Goal: Transaction & Acquisition: Purchase product/service

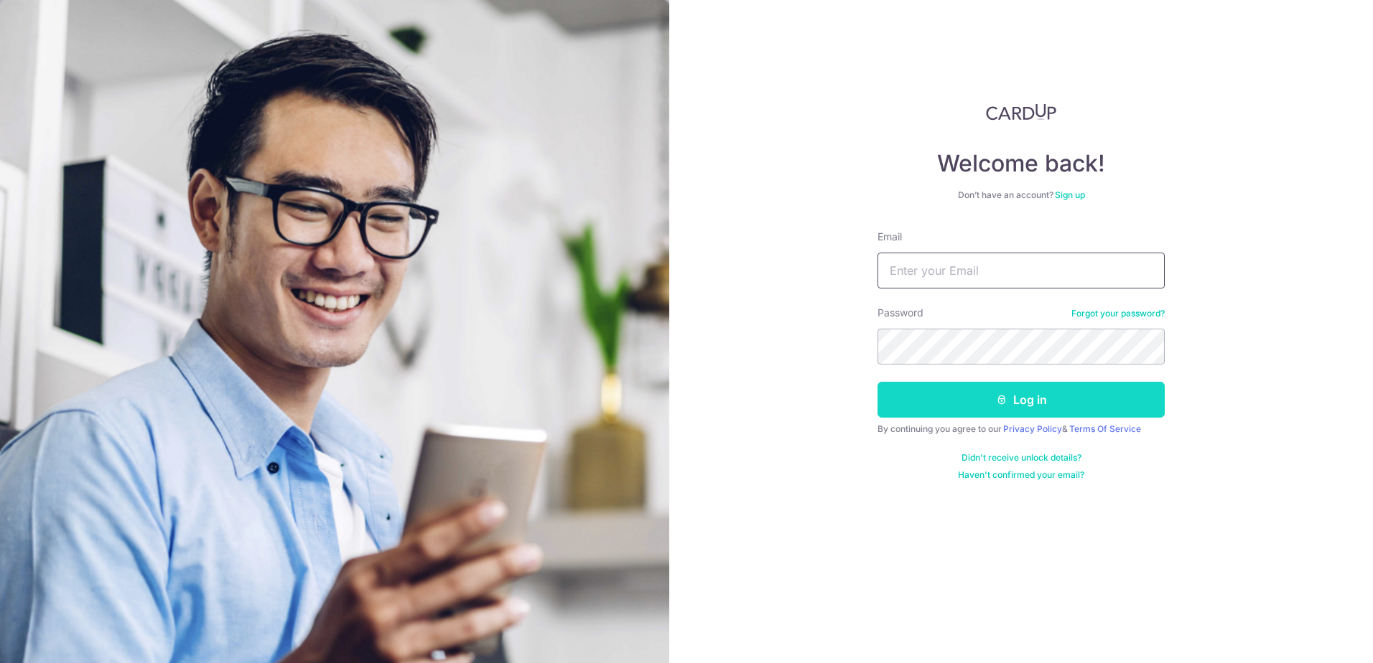
type input "speedygi81@gmail.com"
click at [989, 402] on button "Log in" at bounding box center [1020, 400] width 287 height 36
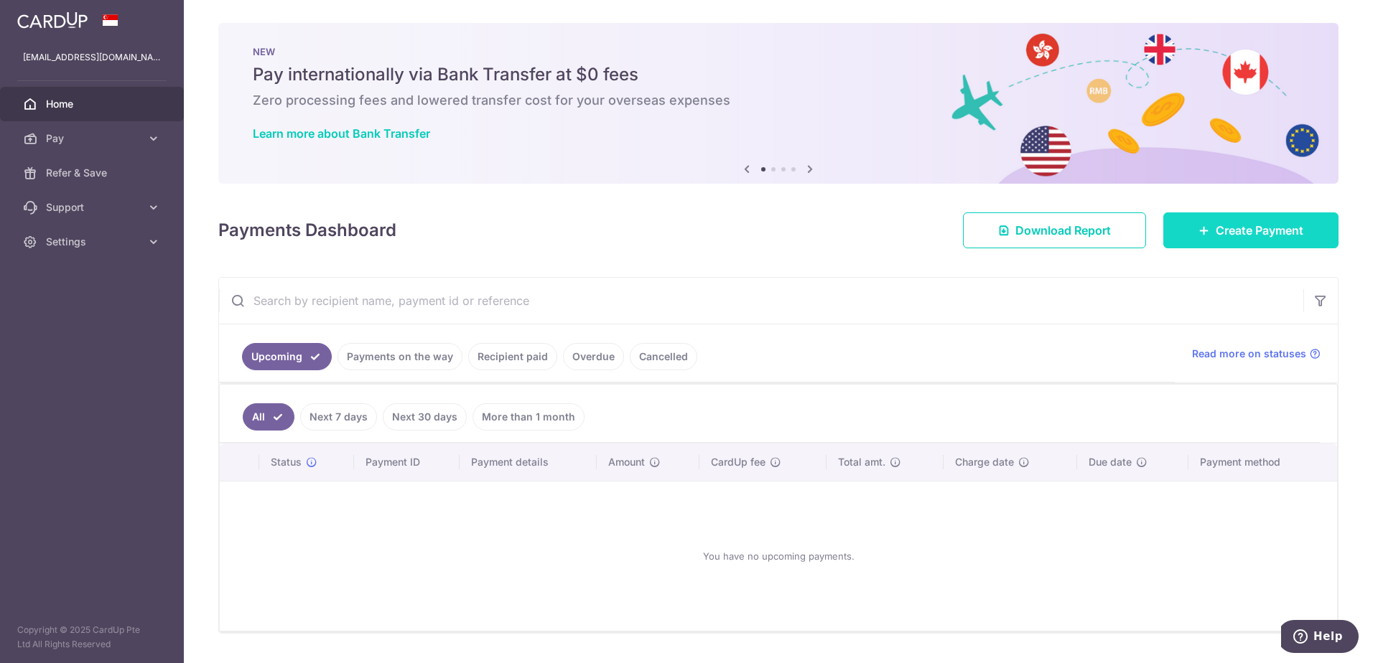
click at [1241, 225] on span "Create Payment" at bounding box center [1260, 230] width 88 height 17
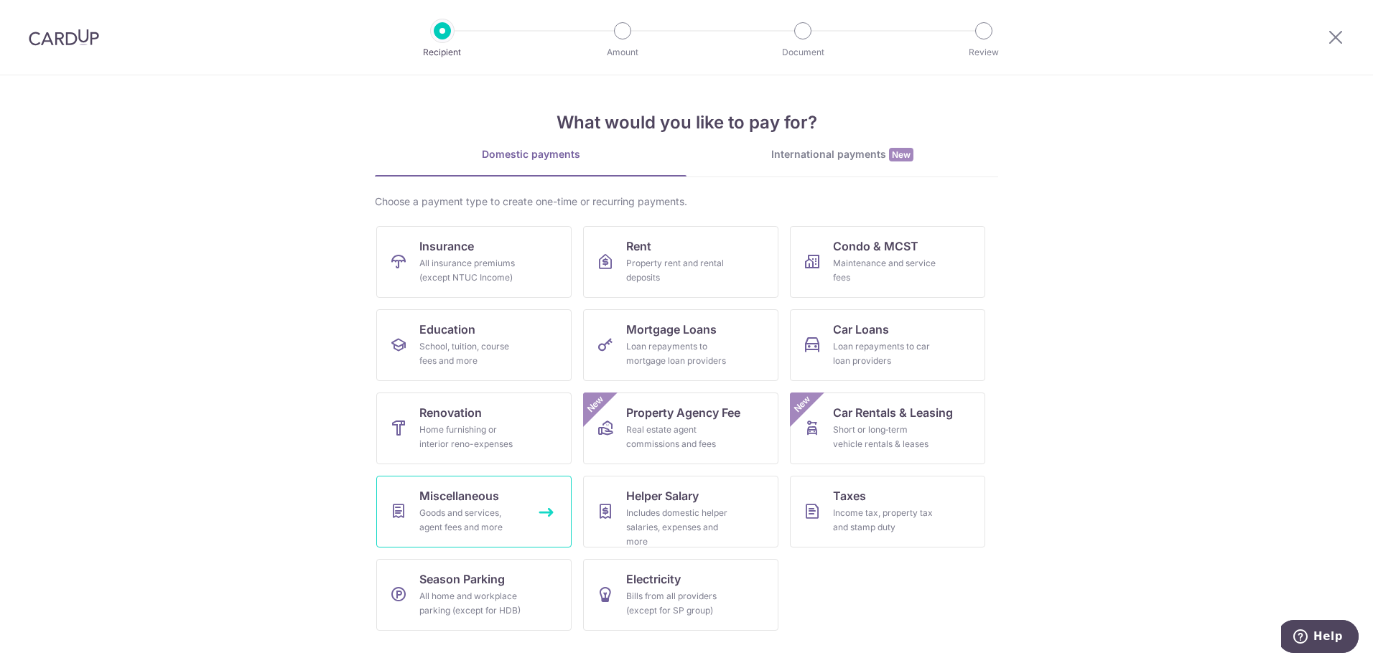
click at [493, 513] on div "Goods and services, agent fees and more" at bounding box center [470, 520] width 103 height 29
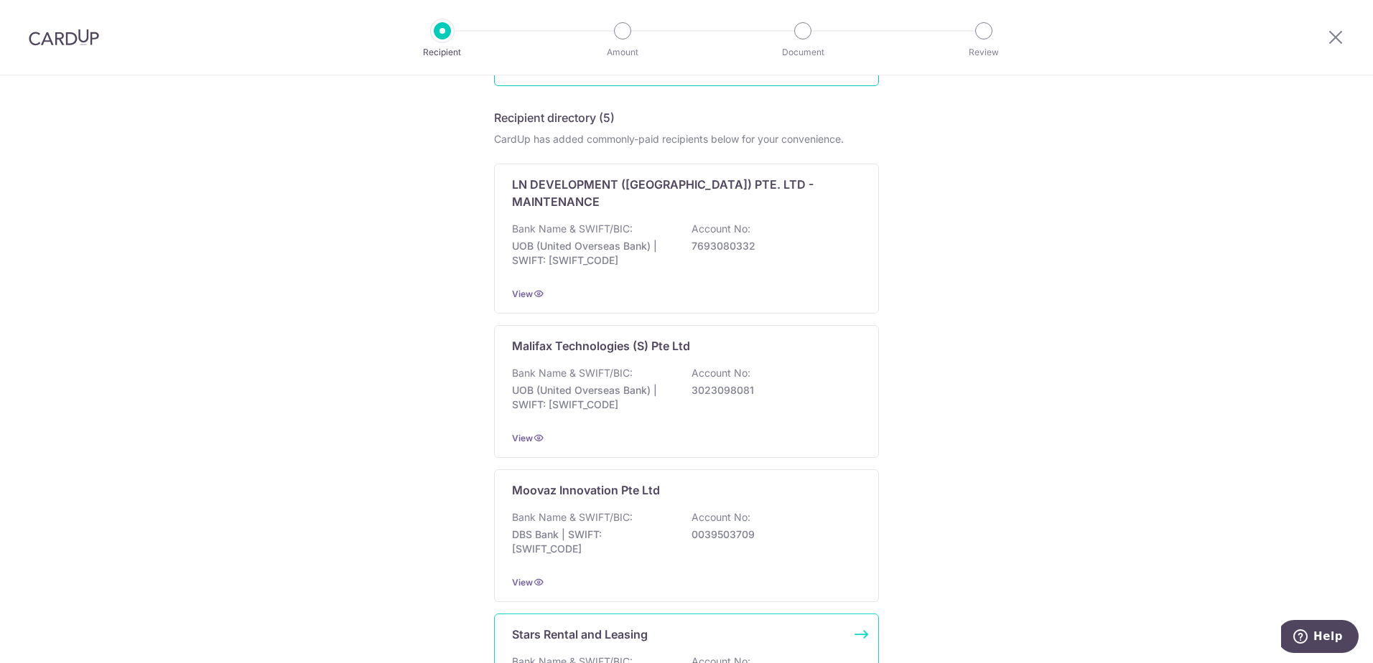
scroll to position [52, 0]
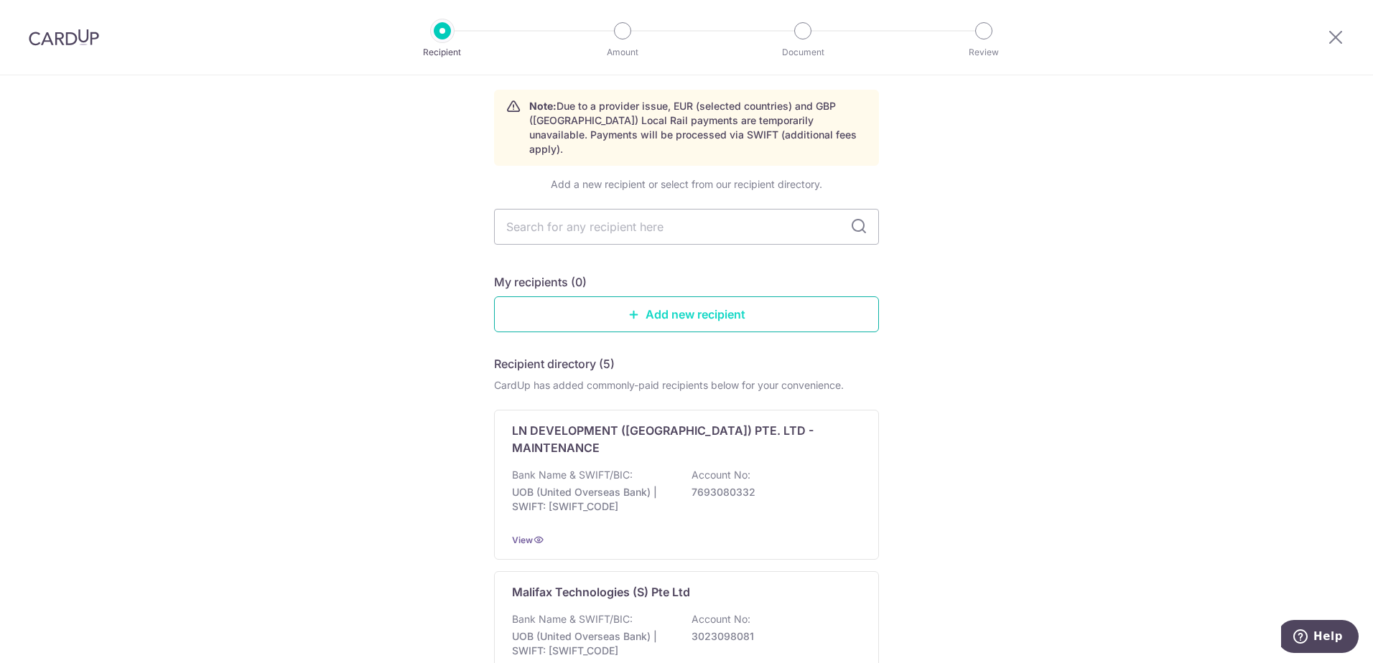
click at [657, 298] on link "Add new recipient" at bounding box center [686, 315] width 385 height 36
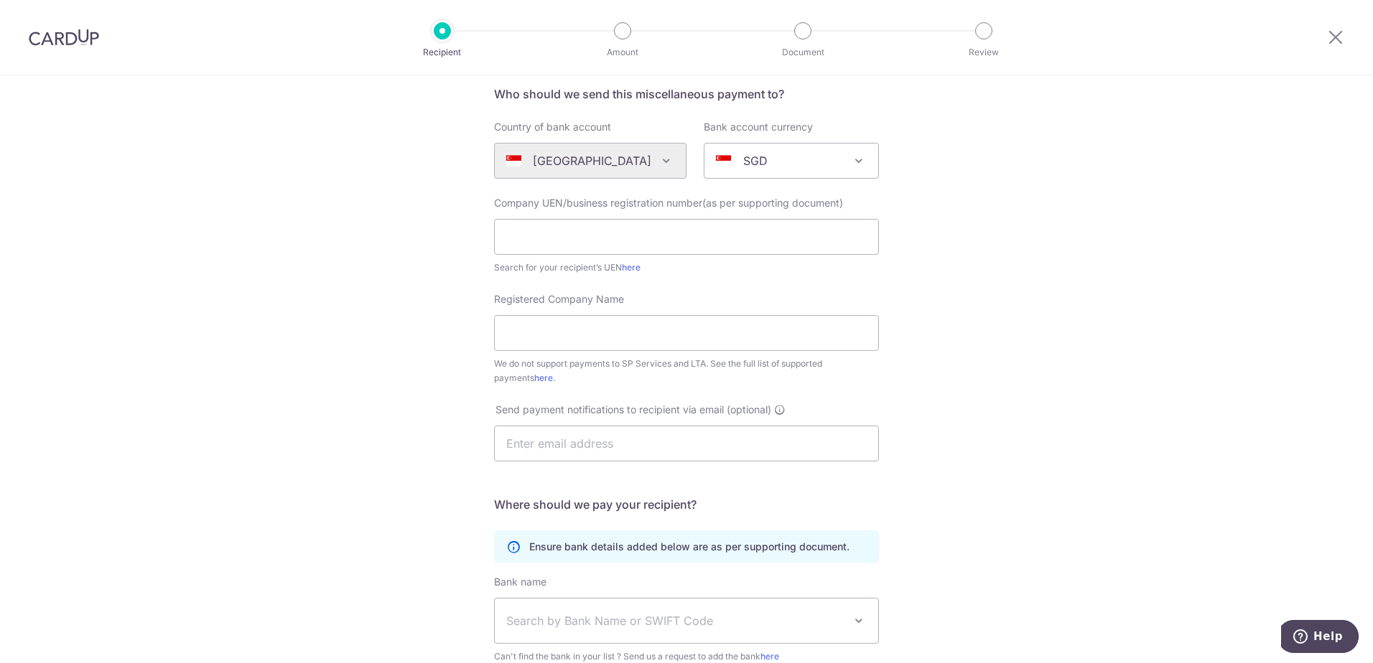
scroll to position [287, 0]
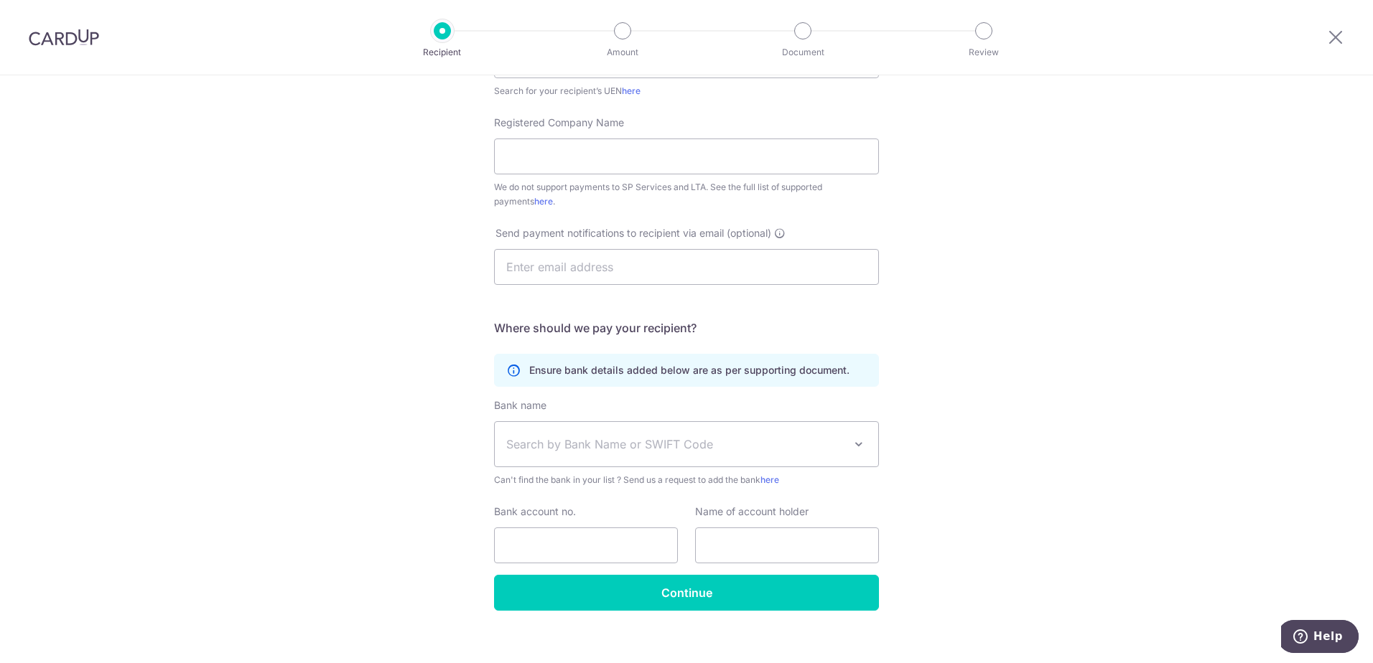
click at [574, 443] on span "Search by Bank Name or SWIFT Code" at bounding box center [674, 444] width 337 height 17
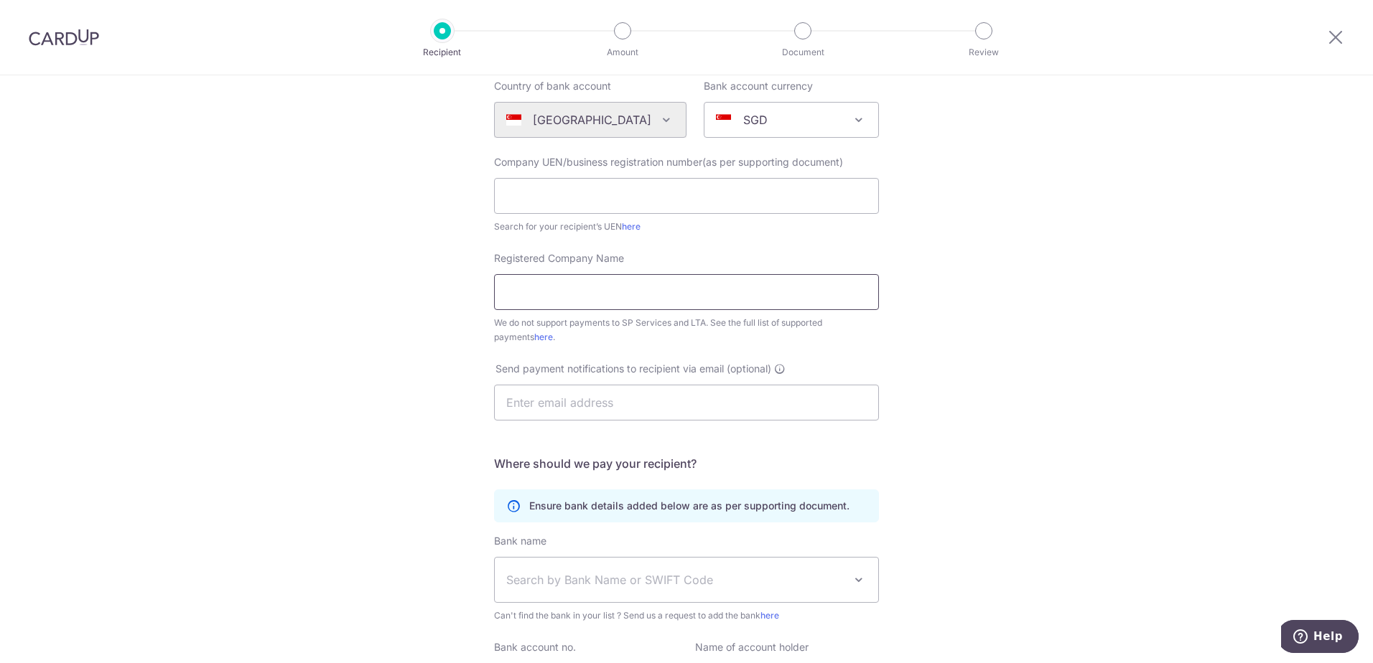
scroll to position [144, 0]
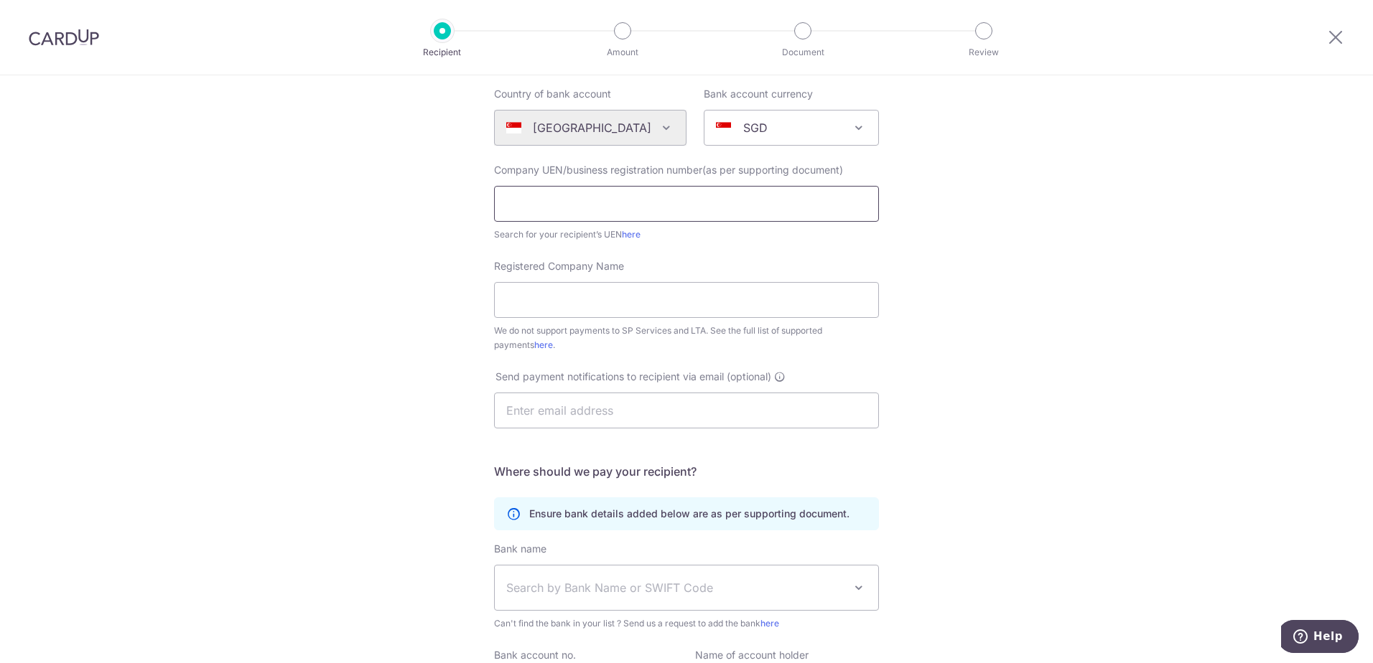
click at [597, 210] on input "text" at bounding box center [686, 204] width 385 height 36
click at [531, 195] on input "53026556K" at bounding box center [686, 204] width 385 height 36
type input "53026556K"
click at [544, 293] on input "Registered Company Name" at bounding box center [686, 300] width 385 height 36
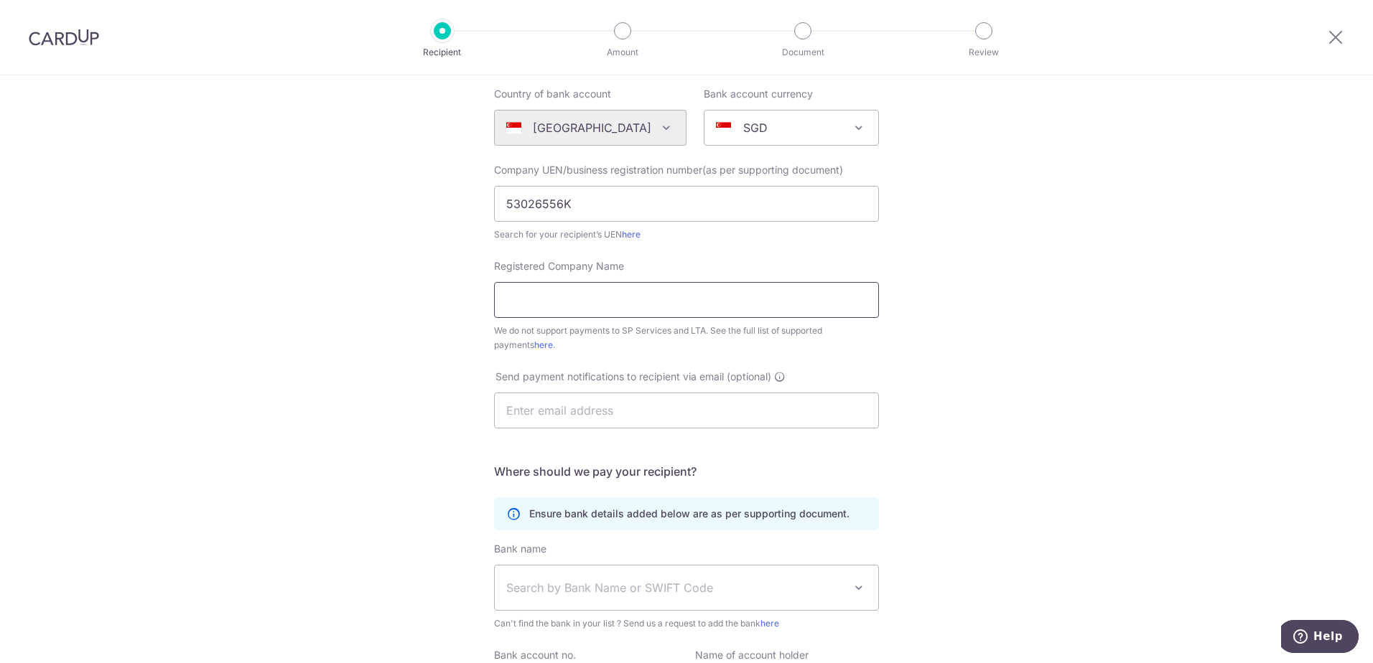
paste input "SUMMER PLUMBING SERVICE"
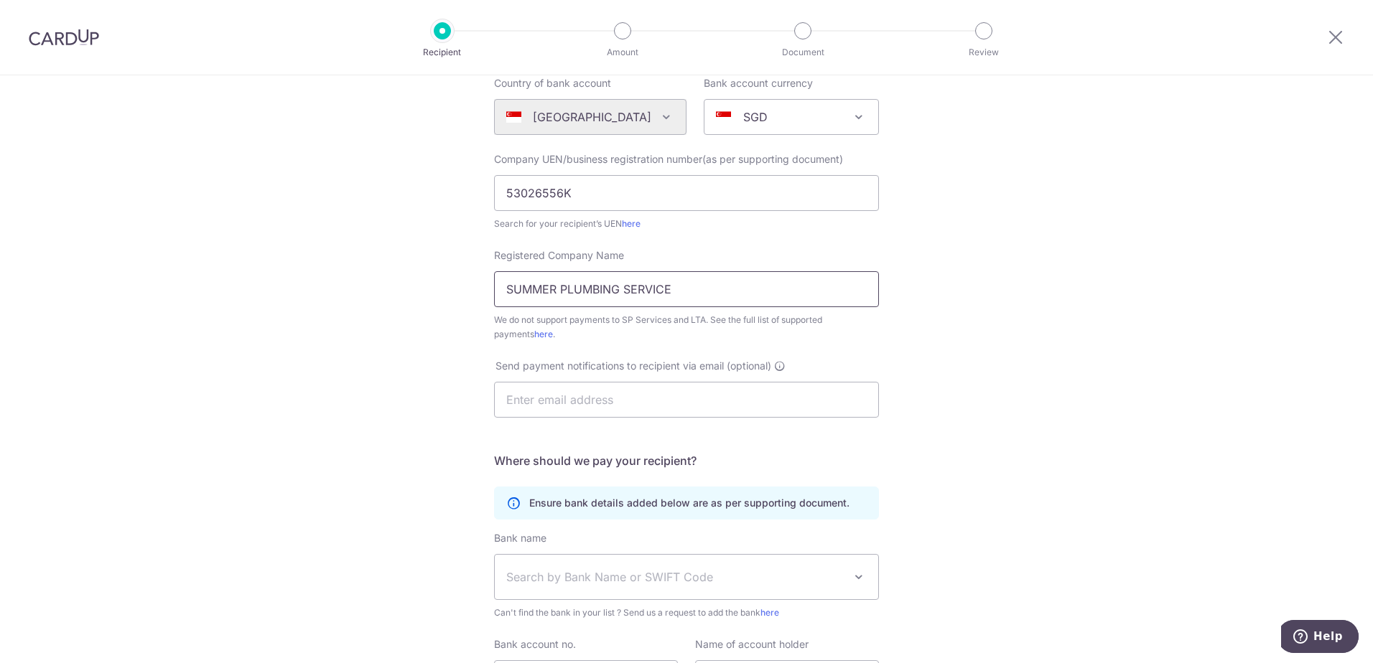
scroll to position [159, 0]
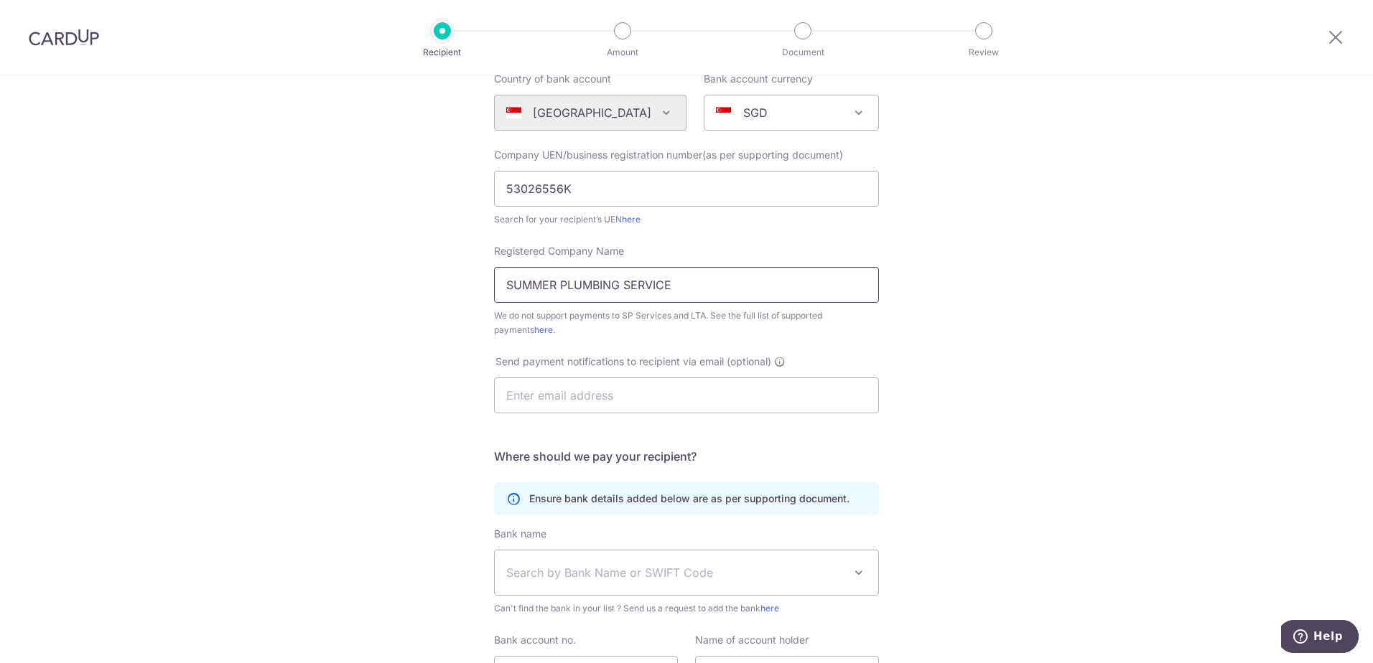
type input "SUMMER PLUMBING SERVICE"
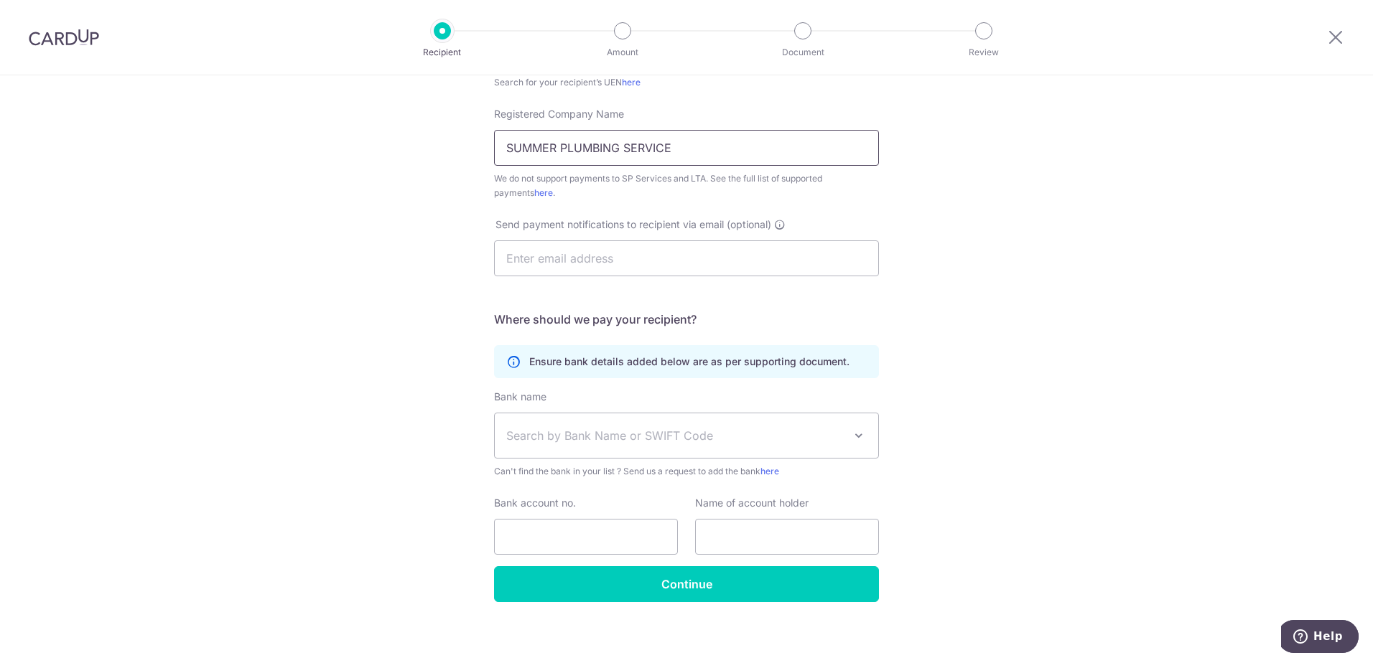
scroll to position [302, 0]
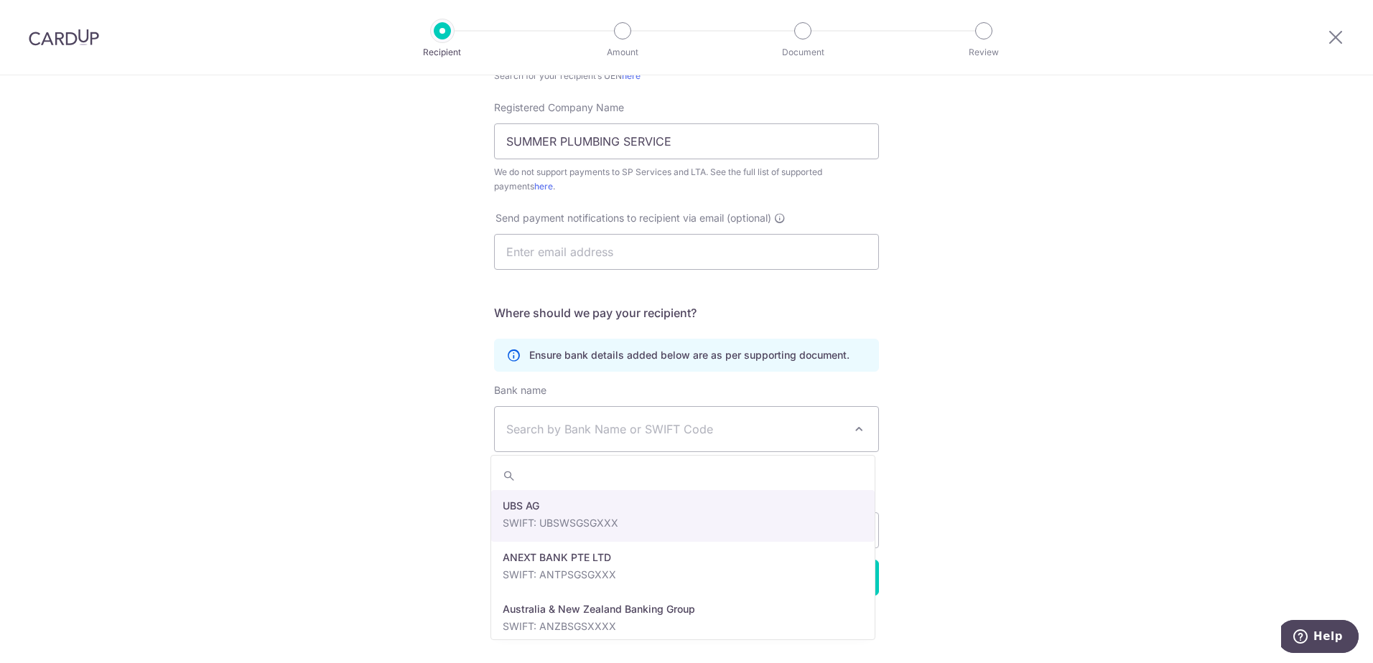
click at [604, 433] on span "Search by Bank Name or SWIFT Code" at bounding box center [674, 429] width 337 height 17
click at [1032, 416] on div "Who would you like to pay? Your recipient does not need a CardUp account to rec…" at bounding box center [686, 218] width 1373 height 890
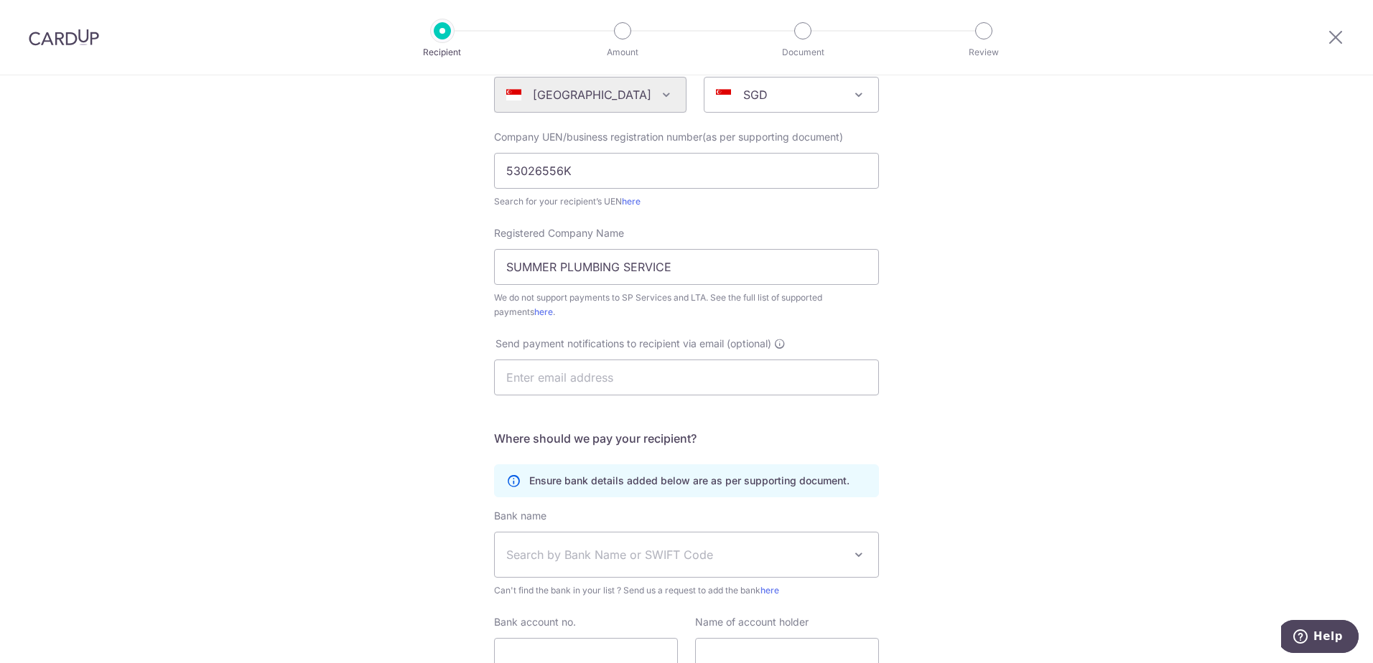
scroll to position [159, 0]
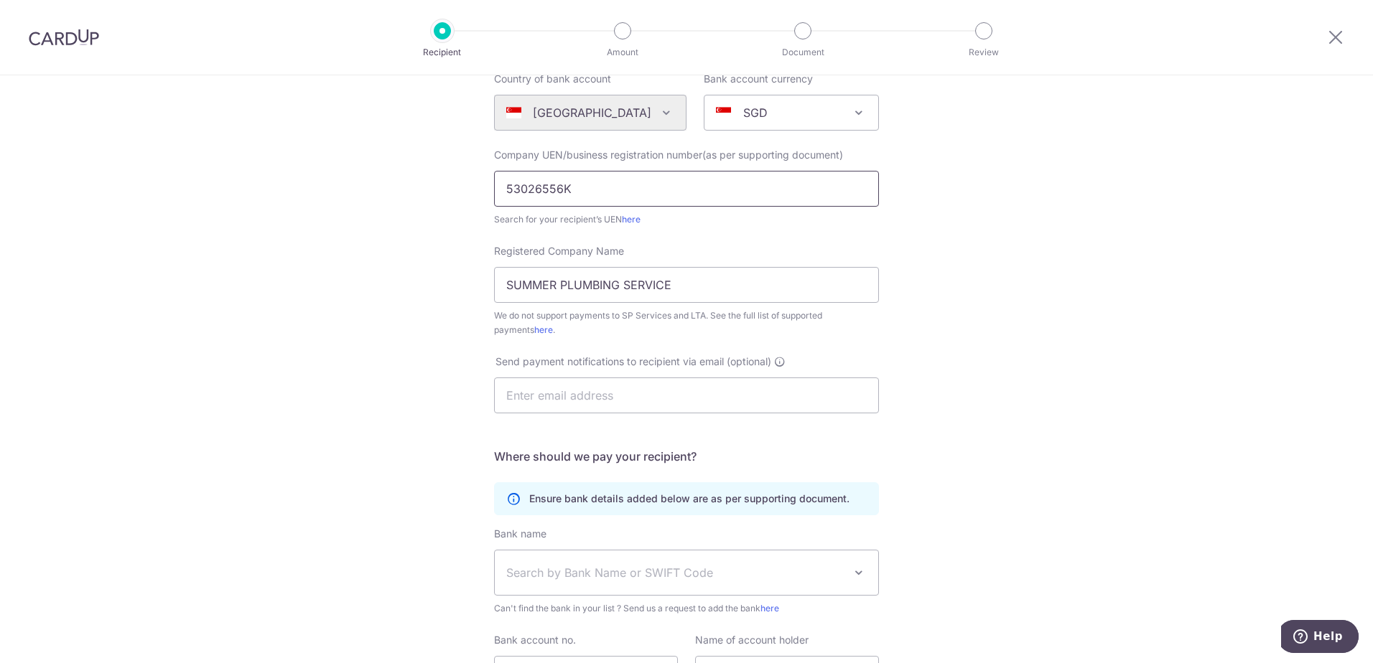
drag, startPoint x: 600, startPoint y: 190, endPoint x: 358, endPoint y: 194, distance: 242.0
click at [358, 194] on div "Who would you like to pay? Your recipient does not need a CardUp account to rec…" at bounding box center [686, 362] width 1373 height 890
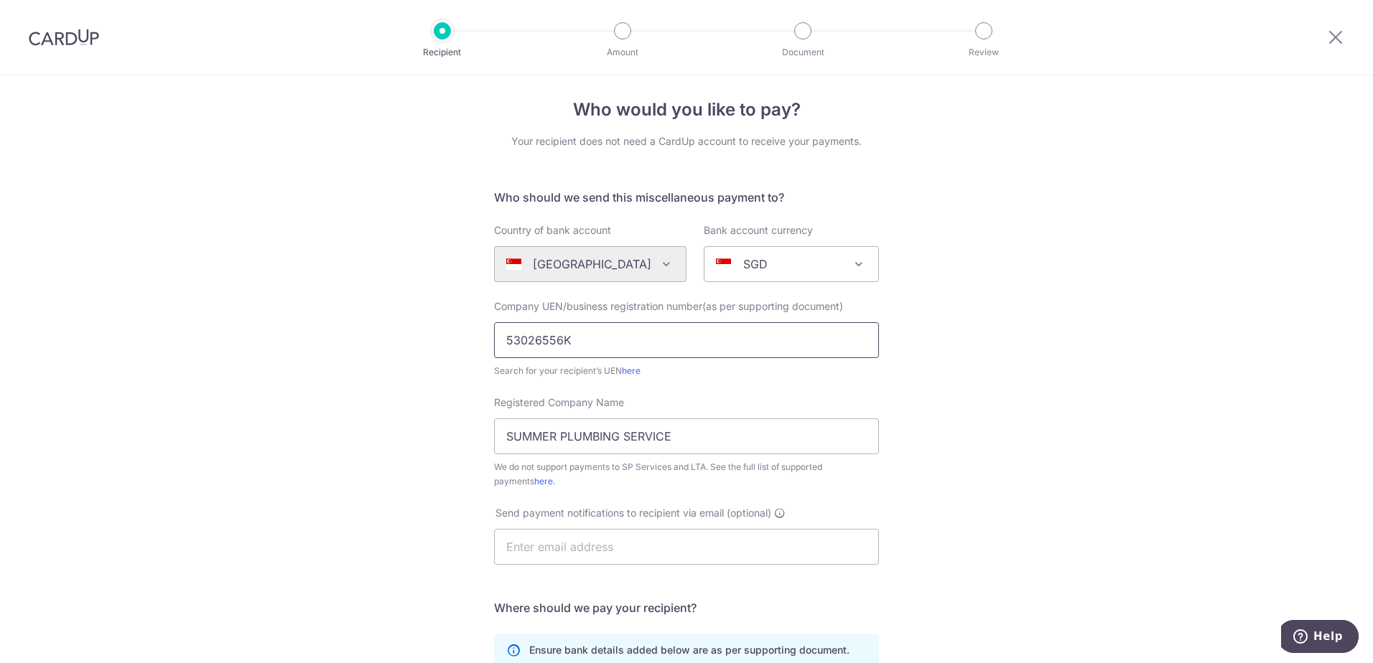
scroll to position [0, 0]
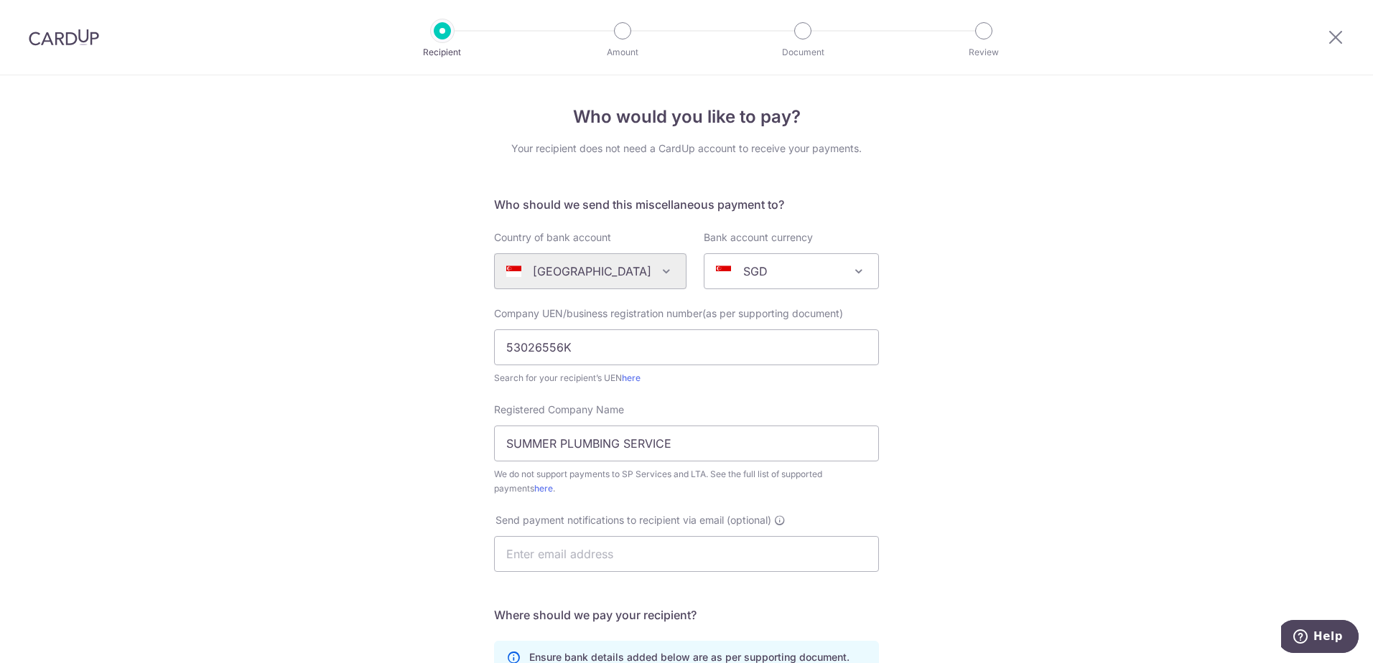
click at [62, 35] on img at bounding box center [64, 37] width 70 height 17
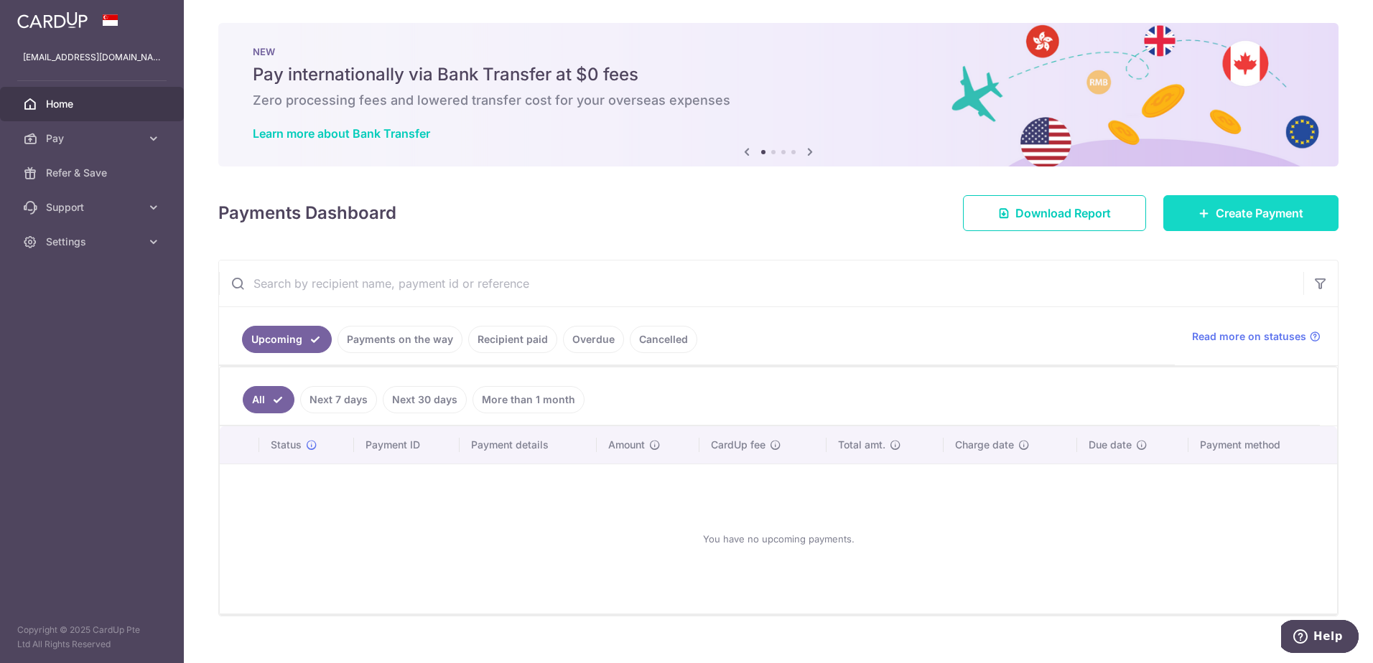
click at [1257, 218] on span "Create Payment" at bounding box center [1260, 213] width 88 height 17
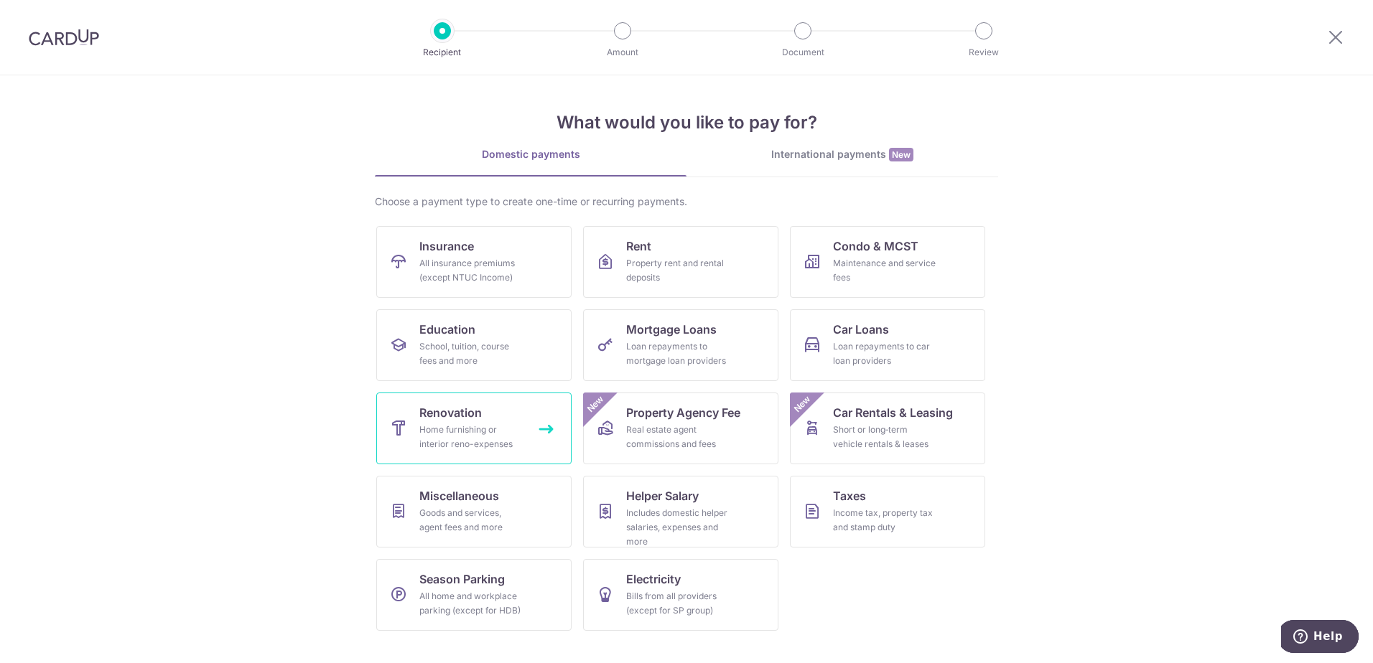
click at [465, 432] on div "Home furnishing or interior reno-expenses" at bounding box center [470, 437] width 103 height 29
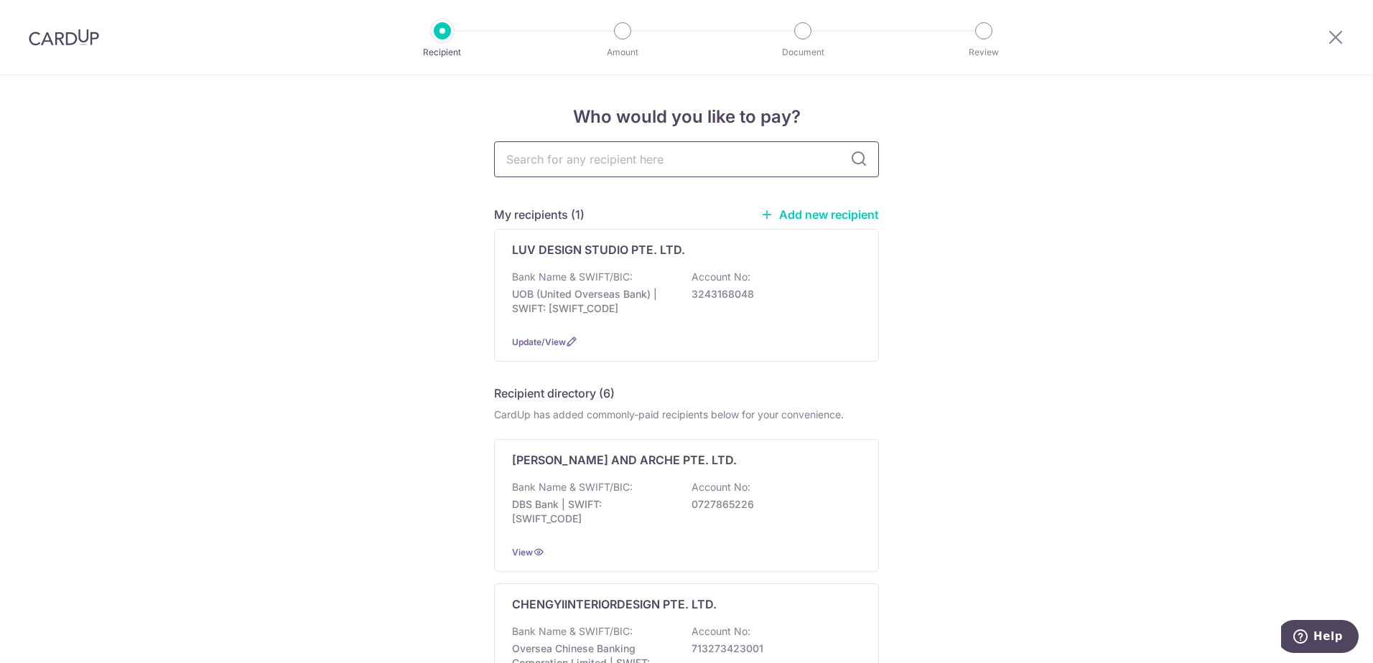
click at [661, 163] on input "text" at bounding box center [686, 159] width 385 height 36
type input "53026556K"
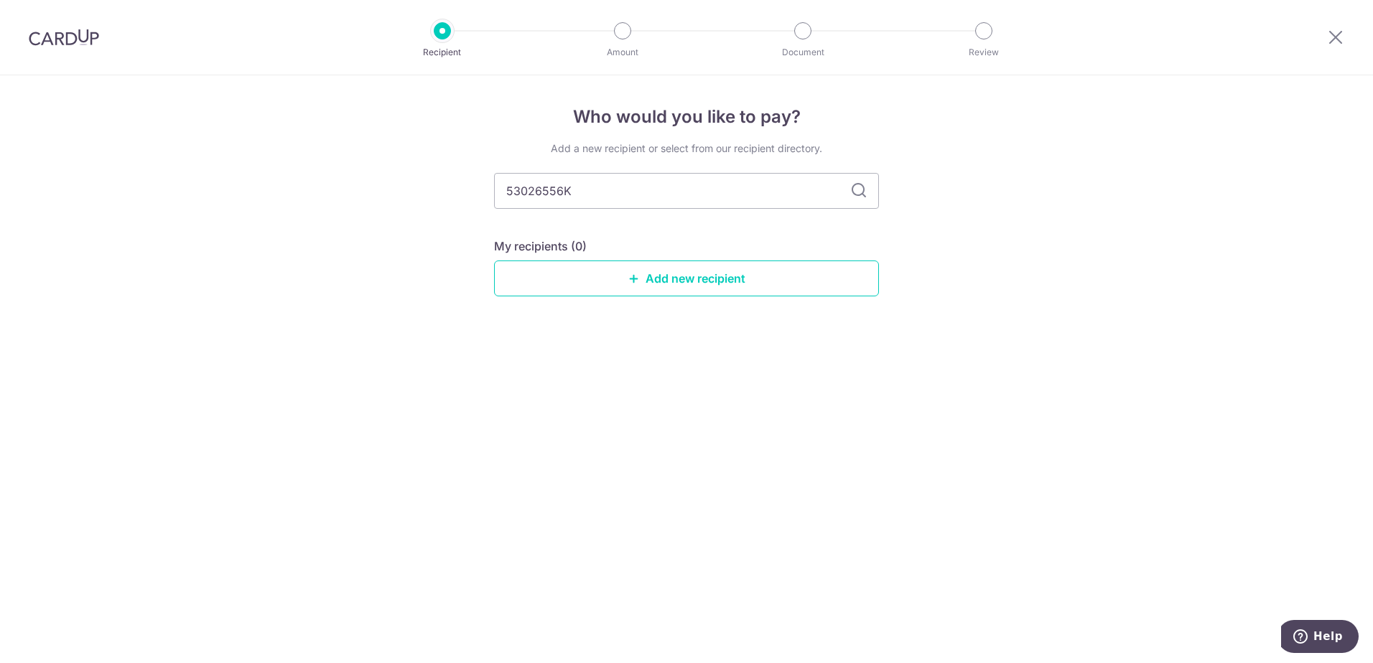
drag, startPoint x: 655, startPoint y: 186, endPoint x: 433, endPoint y: 184, distance: 221.9
click at [434, 184] on div "Who would you like to pay? Add a new recipient or select from our recipient dir…" at bounding box center [686, 369] width 1373 height 588
click at [433, 184] on div "Who would you like to pay? Add a new recipient or select from our recipient dir…" at bounding box center [686, 369] width 1373 height 588
drag, startPoint x: 640, startPoint y: 190, endPoint x: 430, endPoint y: 183, distance: 210.5
click at [469, 181] on div "Who would you like to pay? Add a new recipient or select from our recipient dir…" at bounding box center [686, 369] width 1373 height 588
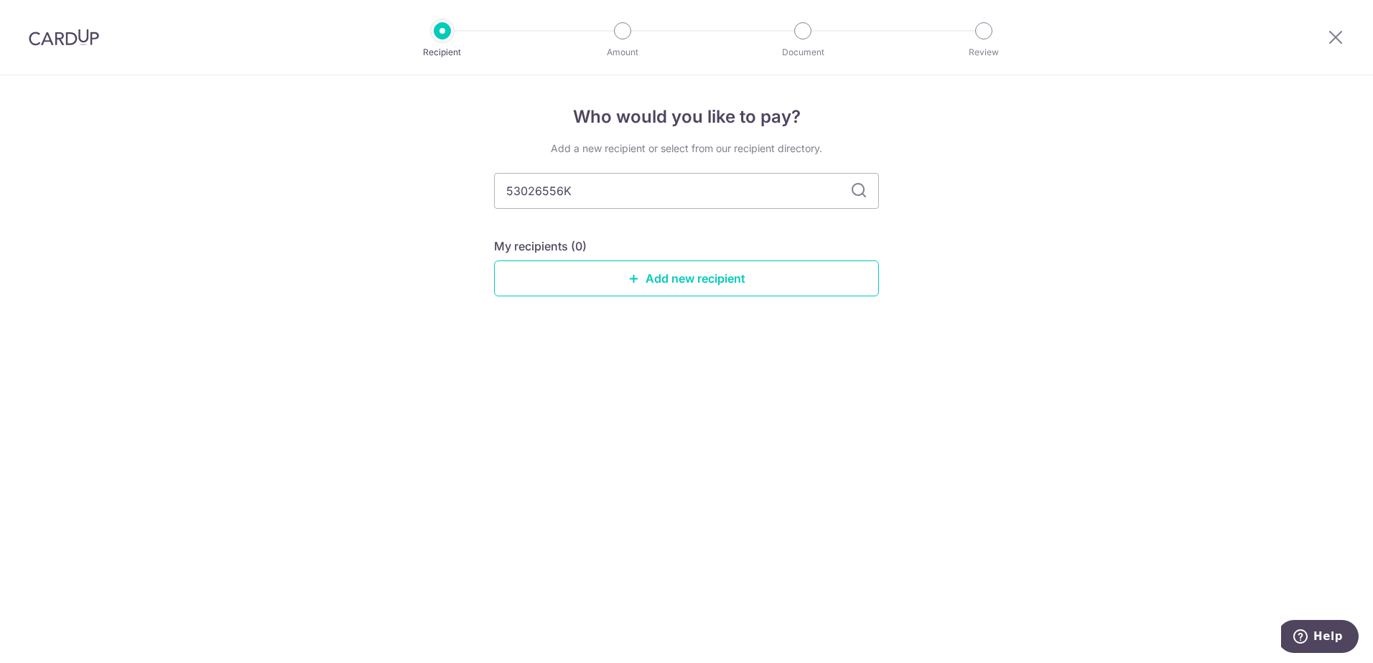
click at [404, 185] on div "Who would you like to pay? Add a new recipient or select from our recipient dir…" at bounding box center [686, 369] width 1373 height 588
drag, startPoint x: 657, startPoint y: 189, endPoint x: 432, endPoint y: 182, distance: 224.8
click at [432, 182] on div "Who would you like to pay? Add a new recipient or select from our recipient dir…" at bounding box center [686, 369] width 1373 height 588
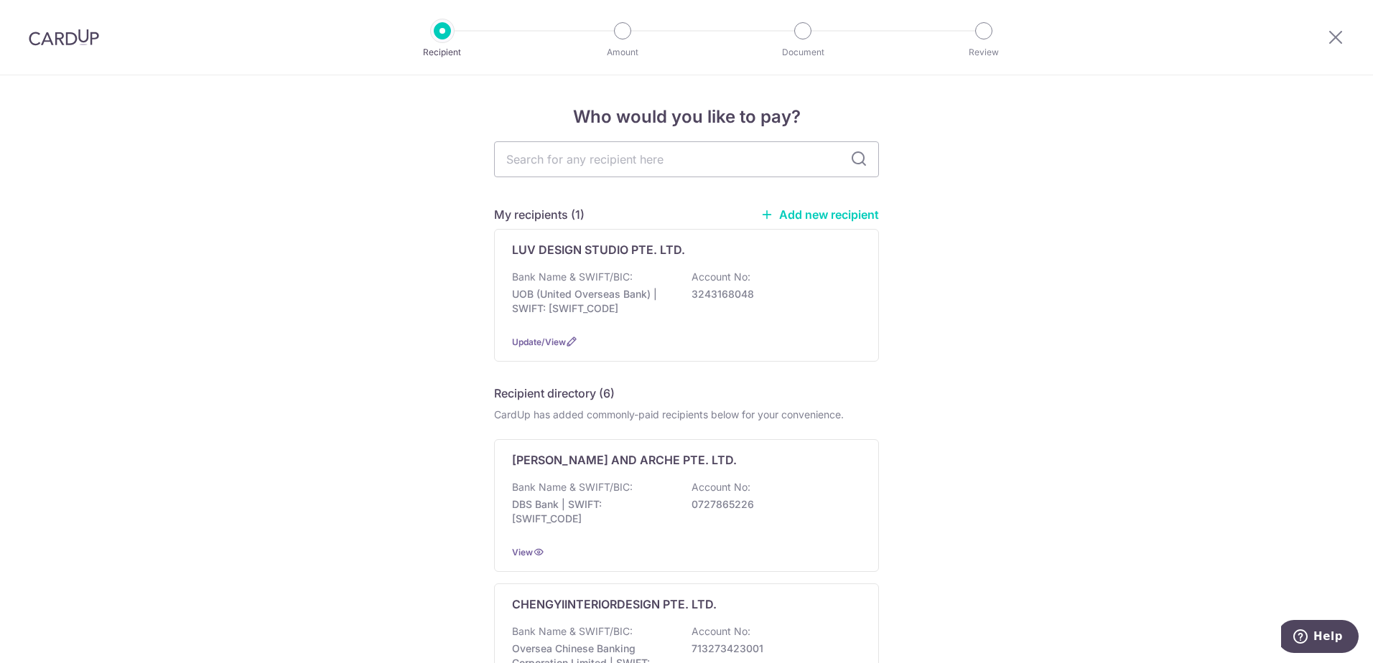
click at [799, 218] on link "Add new recipient" at bounding box center [819, 214] width 118 height 14
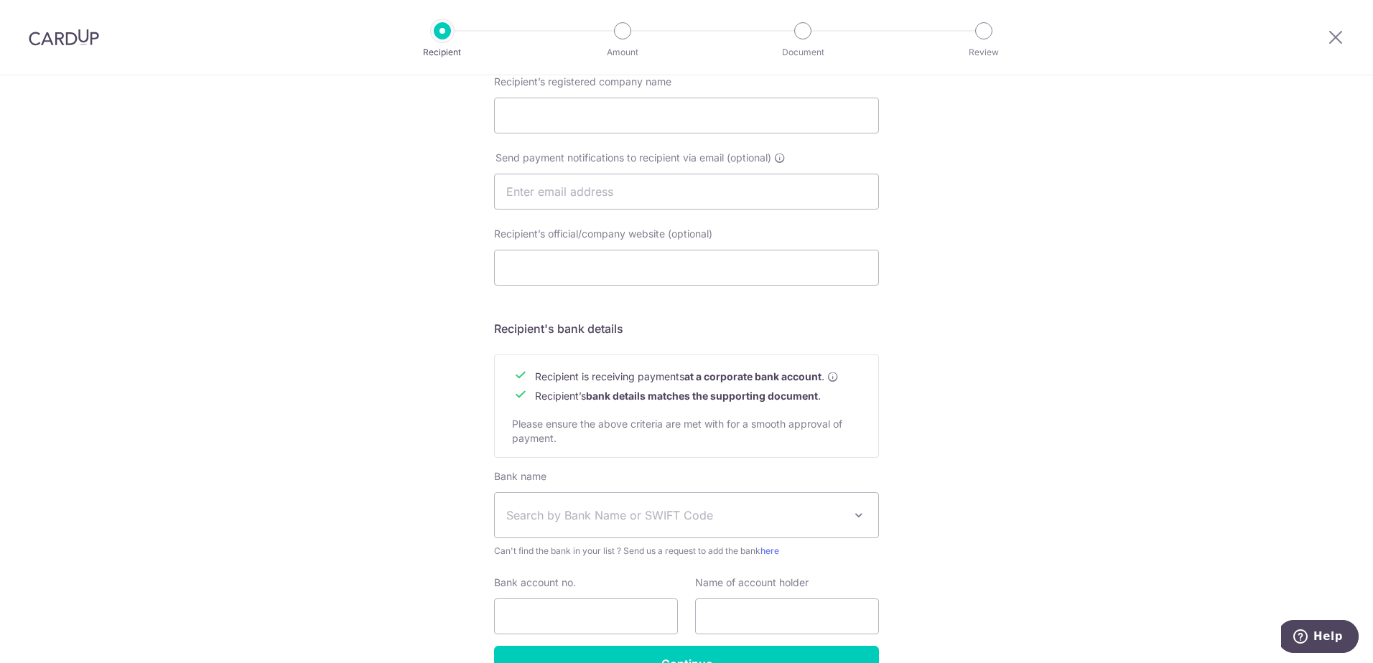
scroll to position [492, 0]
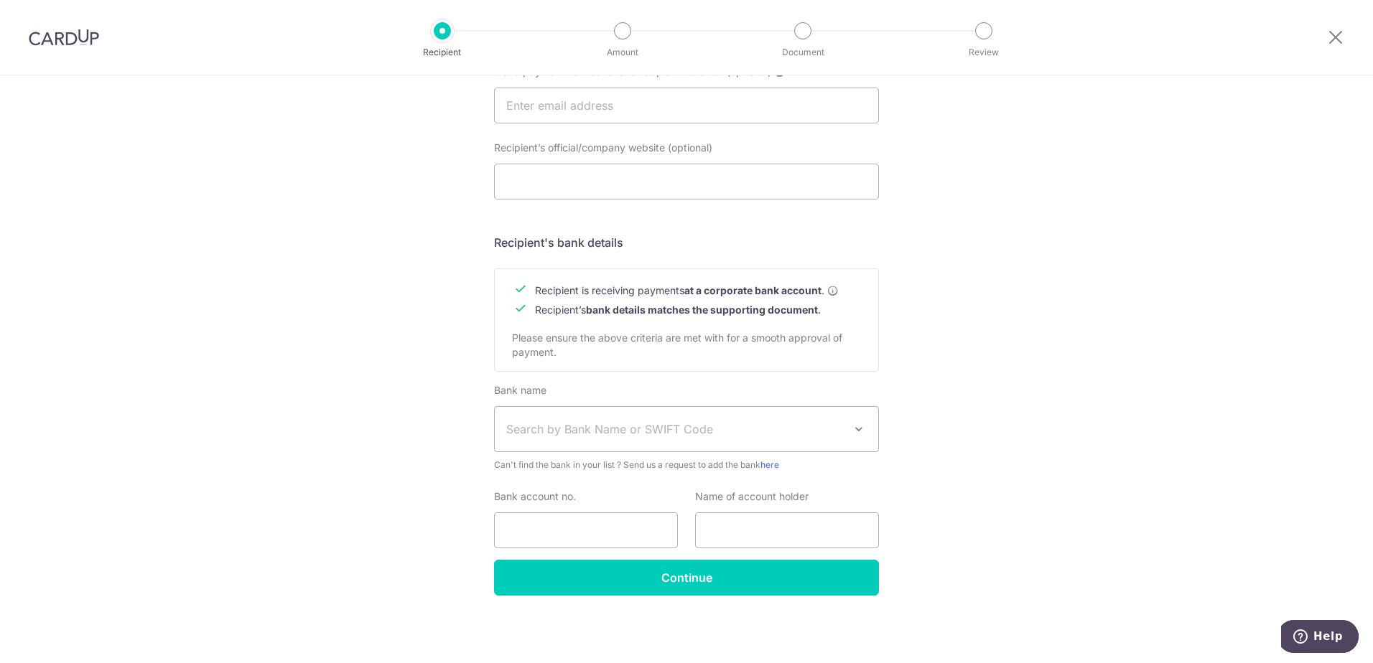
click at [673, 429] on span "Search by Bank Name or SWIFT Code" at bounding box center [674, 429] width 337 height 17
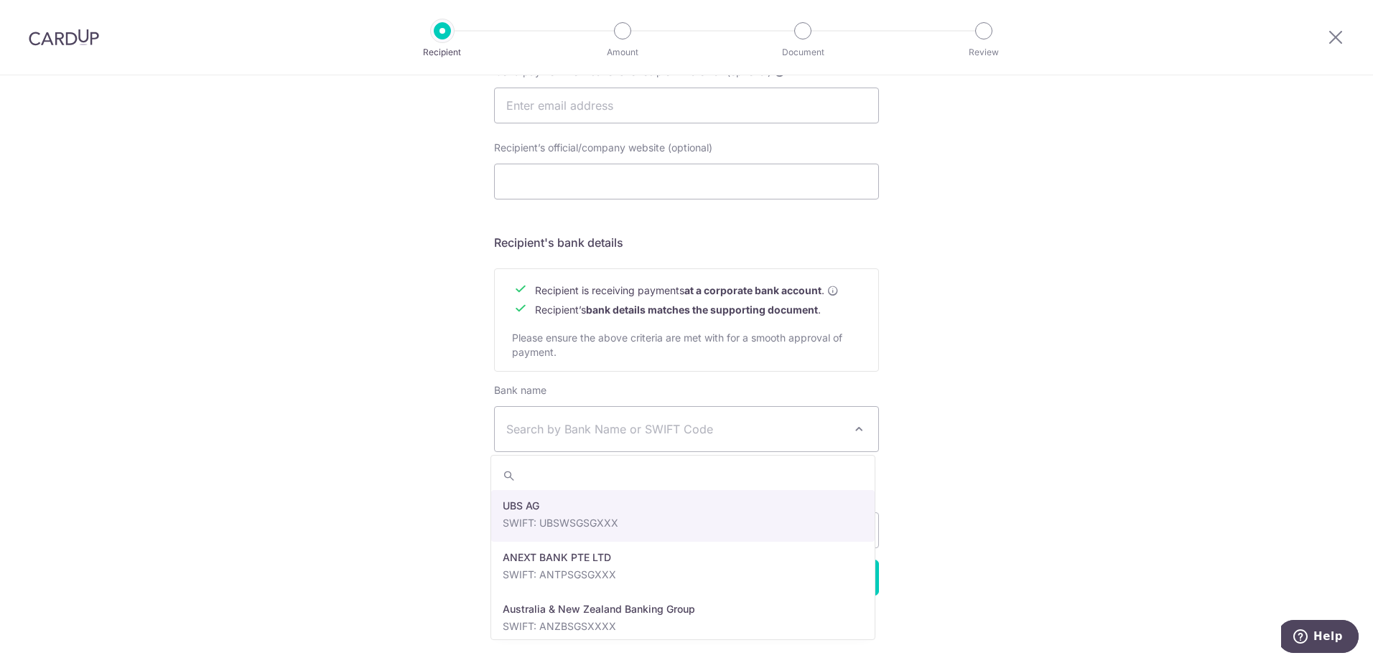
click at [285, 294] on div "Who would you like to pay? Your recipient does not need a CardUp account to rec…" at bounding box center [686, 124] width 1373 height 1080
